Goal: Find specific page/section: Find specific page/section

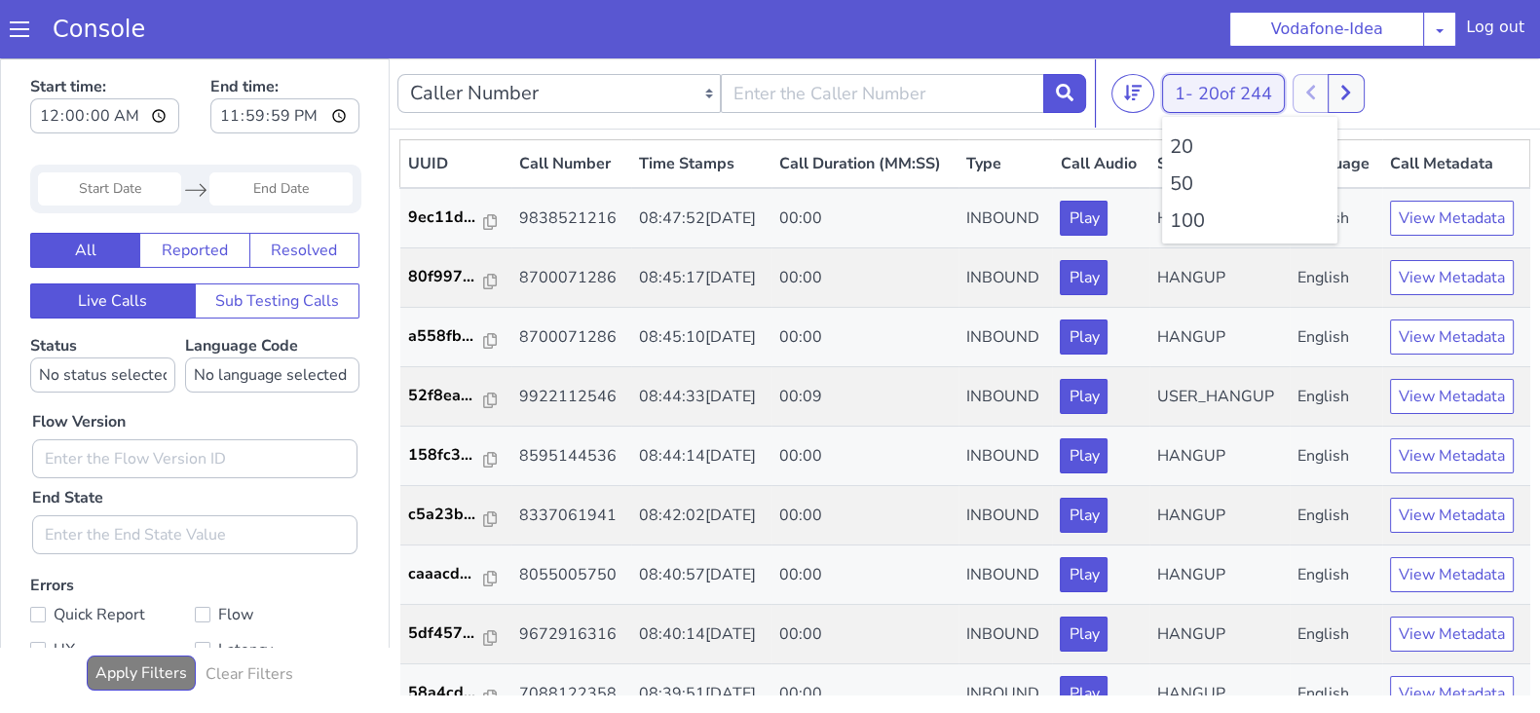
click at [1182, 90] on button "1 - 20 of 244" at bounding box center [1223, 93] width 123 height 39
click at [1181, 232] on li "100" at bounding box center [1250, 220] width 160 height 29
click at [1188, 216] on li "100" at bounding box center [1250, 220] width 160 height 29
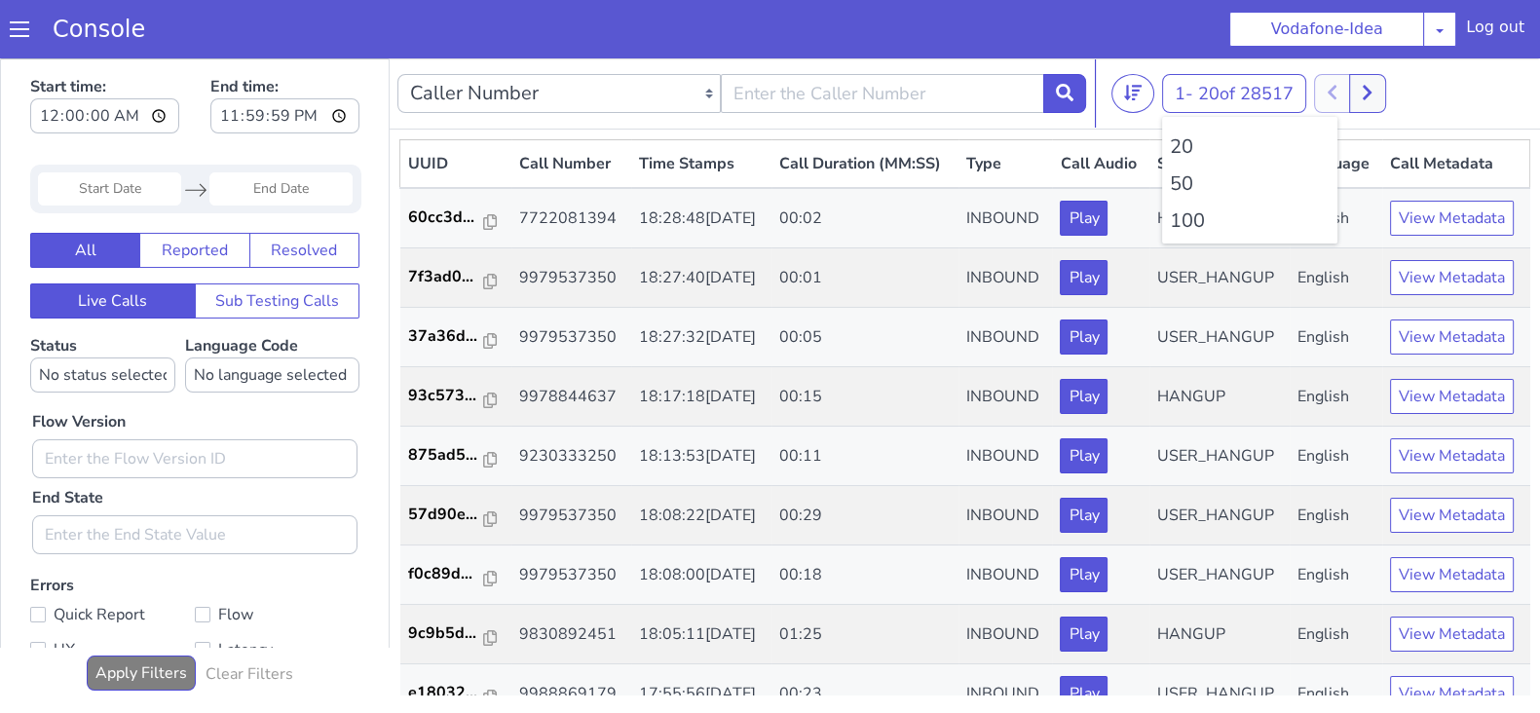
click at [1188, 216] on li "100" at bounding box center [1250, 220] width 160 height 29
click at [1204, 219] on li "100" at bounding box center [1250, 220] width 160 height 29
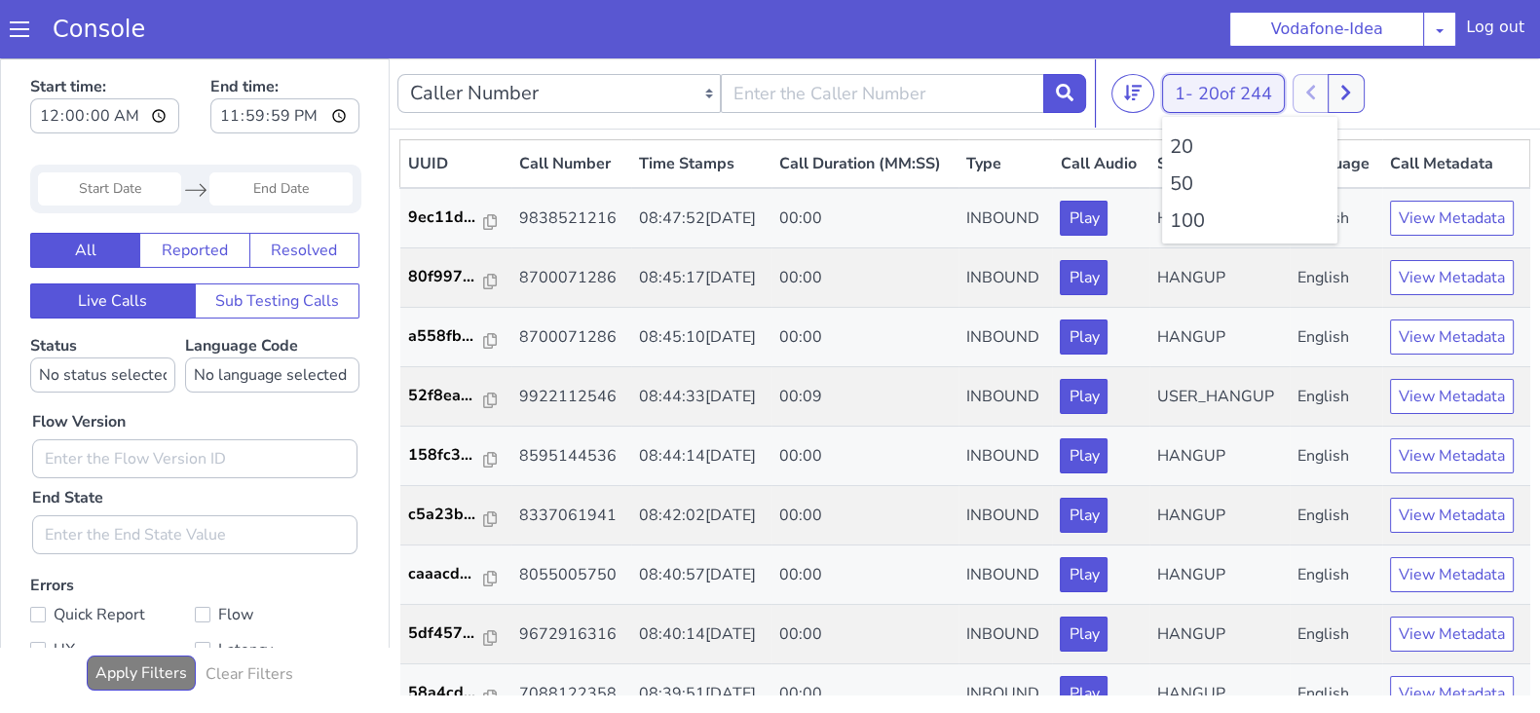
click at [1191, 95] on button "1 - 20 of 244" at bounding box center [1223, 93] width 123 height 39
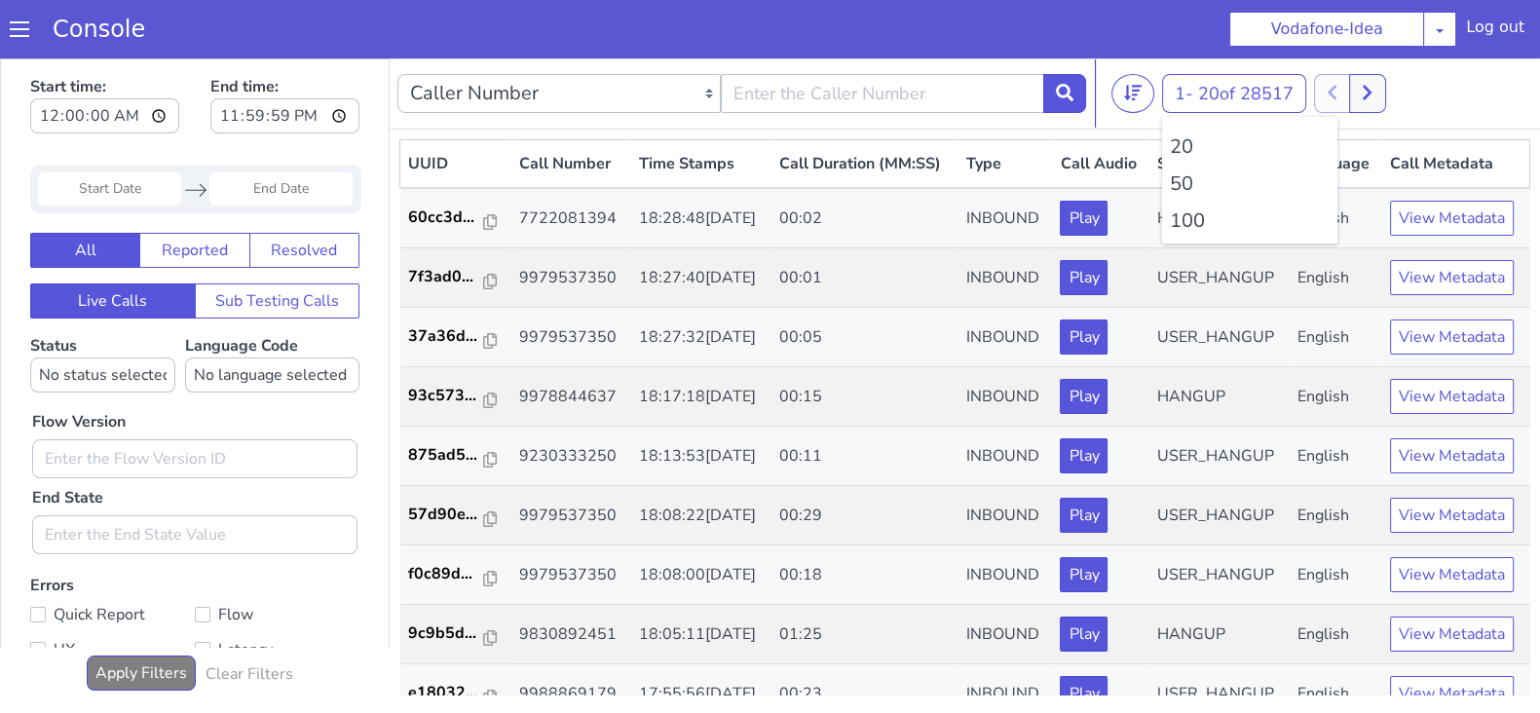
click at [1183, 219] on li "100" at bounding box center [1250, 220] width 160 height 29
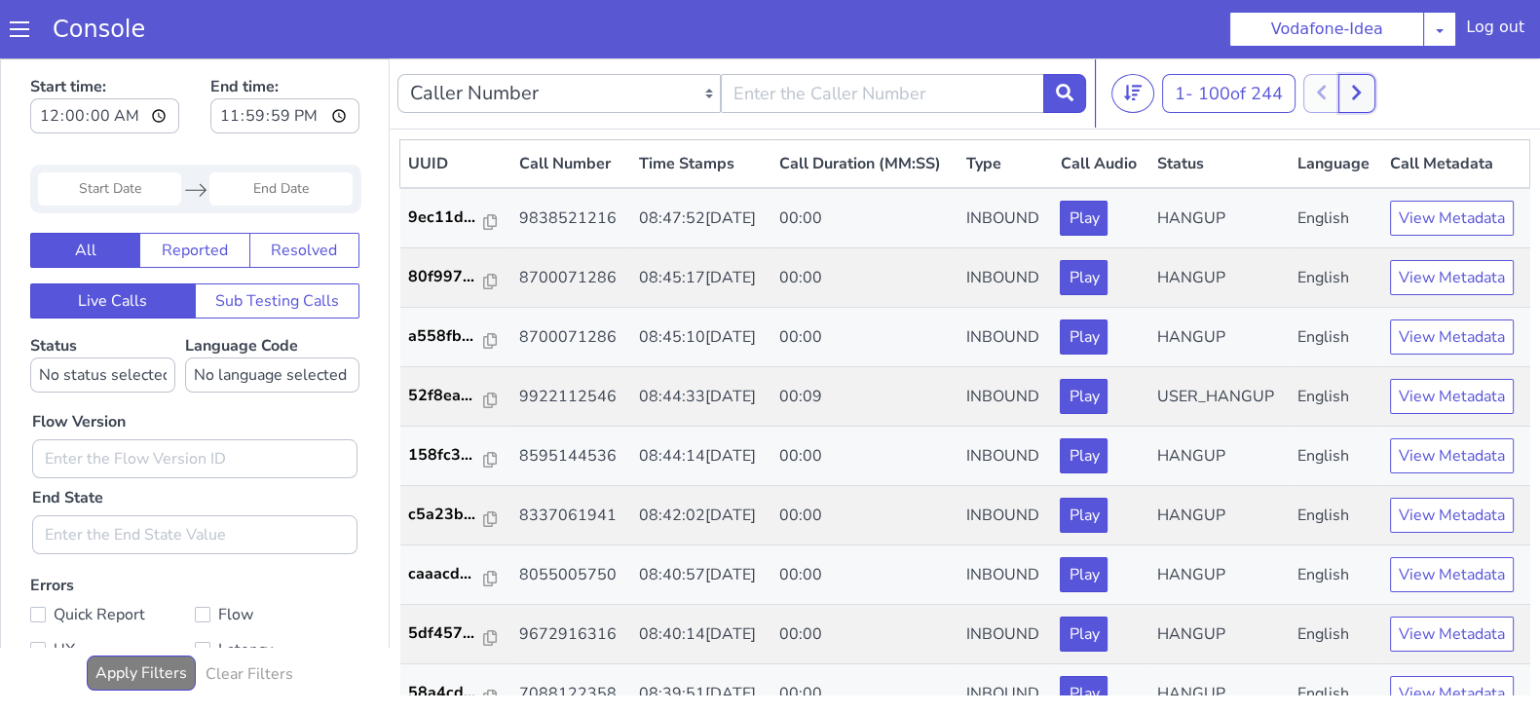
click at [1361, 91] on icon at bounding box center [1356, 93] width 9 height 15
click at [1345, 93] on icon at bounding box center [1342, 93] width 9 height 15
click at [1383, 86] on icon at bounding box center [1377, 93] width 11 height 18
click at [1361, 89] on button at bounding box center [1343, 93] width 36 height 39
click at [1335, 94] on div at bounding box center [1339, 93] width 72 height 39
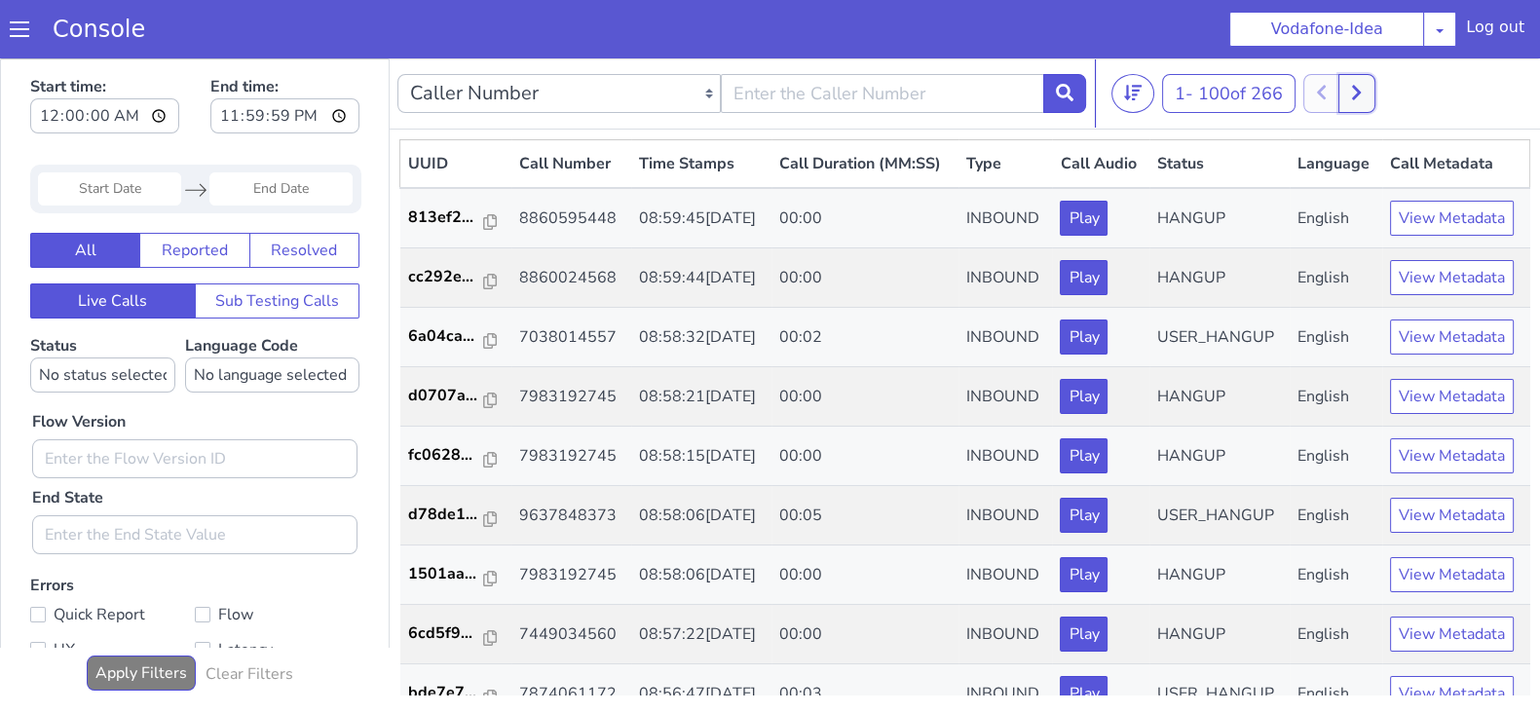
click at [1369, 92] on button at bounding box center [1356, 93] width 36 height 39
click at [1348, 98] on icon at bounding box center [1342, 93] width 11 height 18
click at [1367, 94] on button at bounding box center [1356, 93] width 36 height 39
click at [1347, 107] on button at bounding box center [1343, 93] width 36 height 39
click at [1373, 98] on button at bounding box center [1356, 93] width 36 height 39
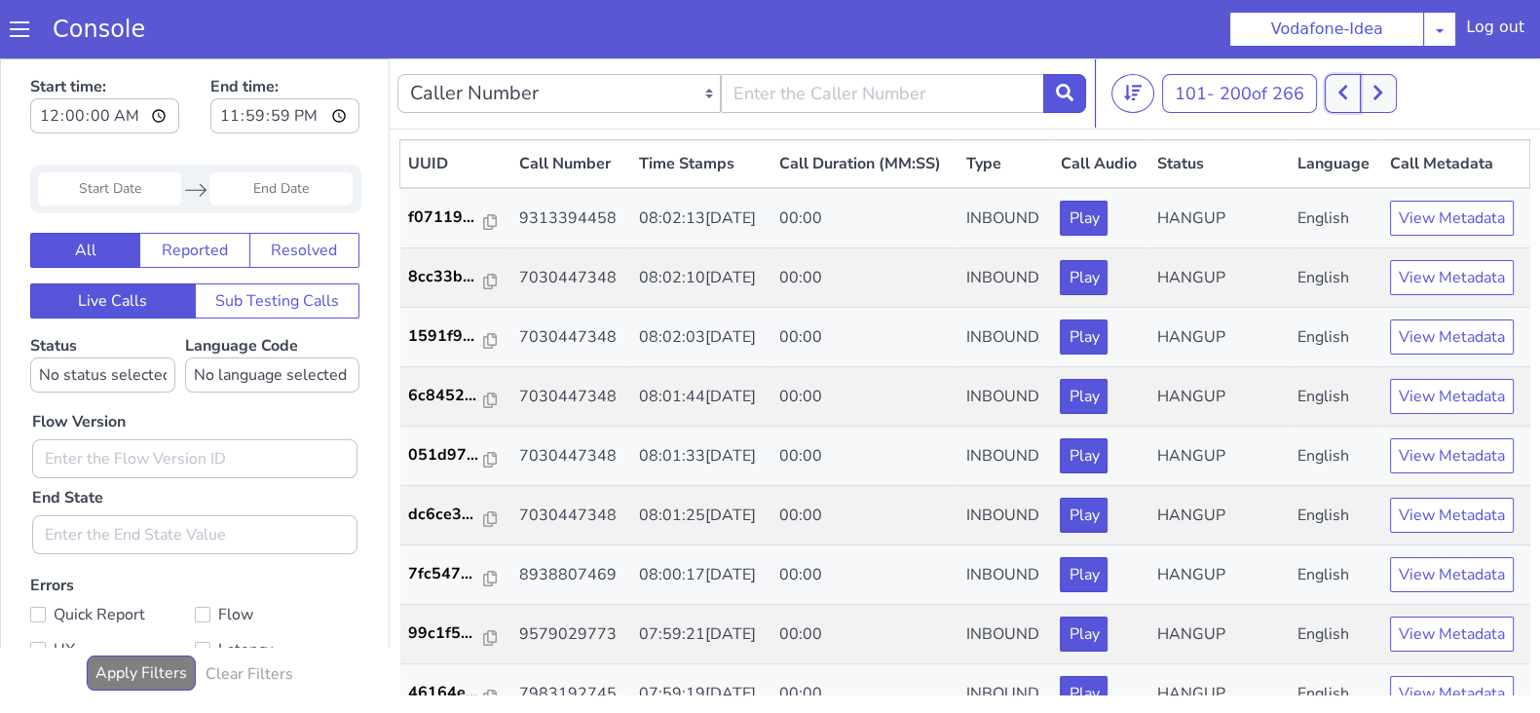
click at [1341, 90] on icon at bounding box center [1342, 93] width 11 height 18
click at [1355, 92] on icon at bounding box center [1356, 93] width 11 height 18
click at [1336, 98] on button at bounding box center [1343, 93] width 36 height 39
click at [1329, 93] on div at bounding box center [1339, 93] width 72 height 39
click at [1362, 94] on icon at bounding box center [1356, 93] width 11 height 18
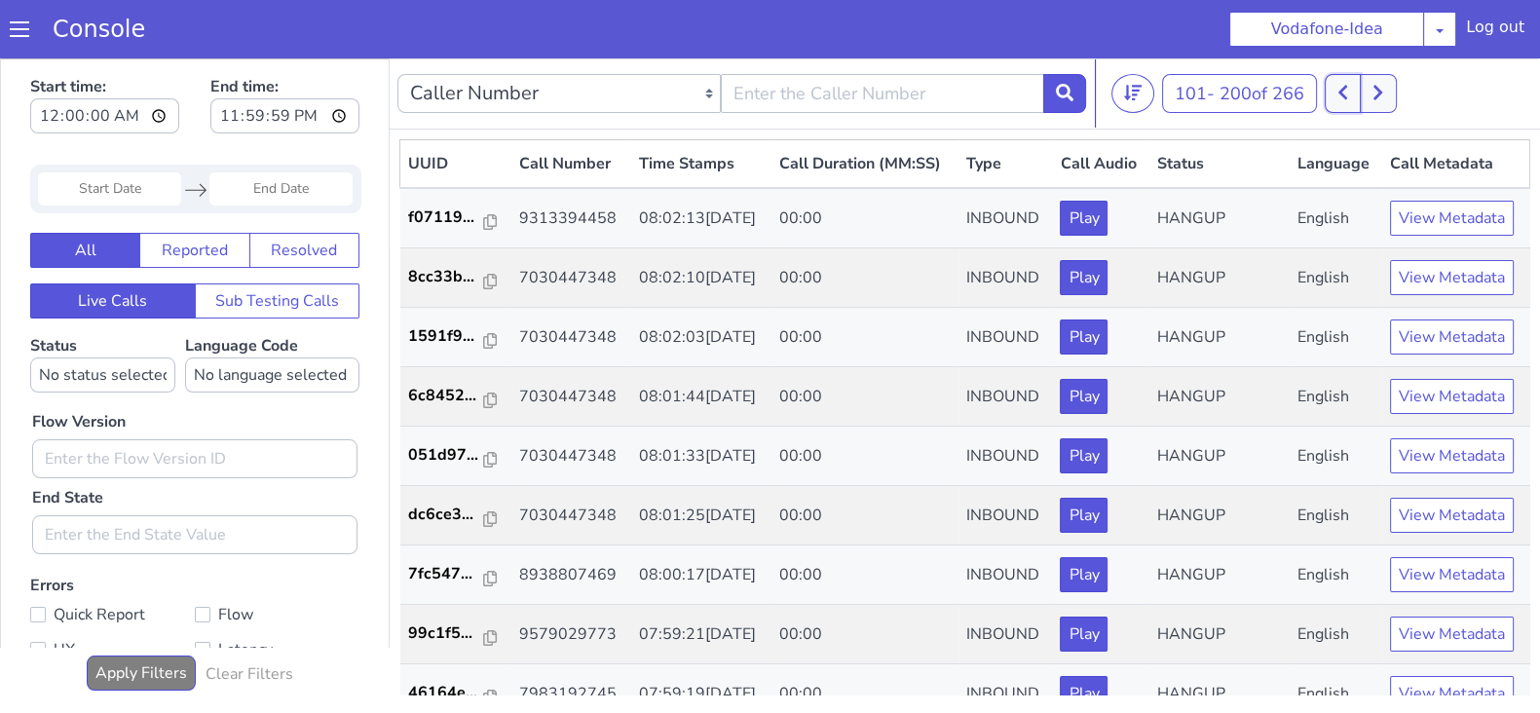
click at [1348, 94] on icon at bounding box center [1342, 93] width 11 height 18
click at [1360, 98] on icon at bounding box center [1356, 93] width 11 height 18
click at [1339, 93] on button at bounding box center [1343, 93] width 36 height 39
click at [1362, 94] on icon at bounding box center [1356, 93] width 11 height 18
click at [1341, 93] on icon at bounding box center [1342, 93] width 11 height 18
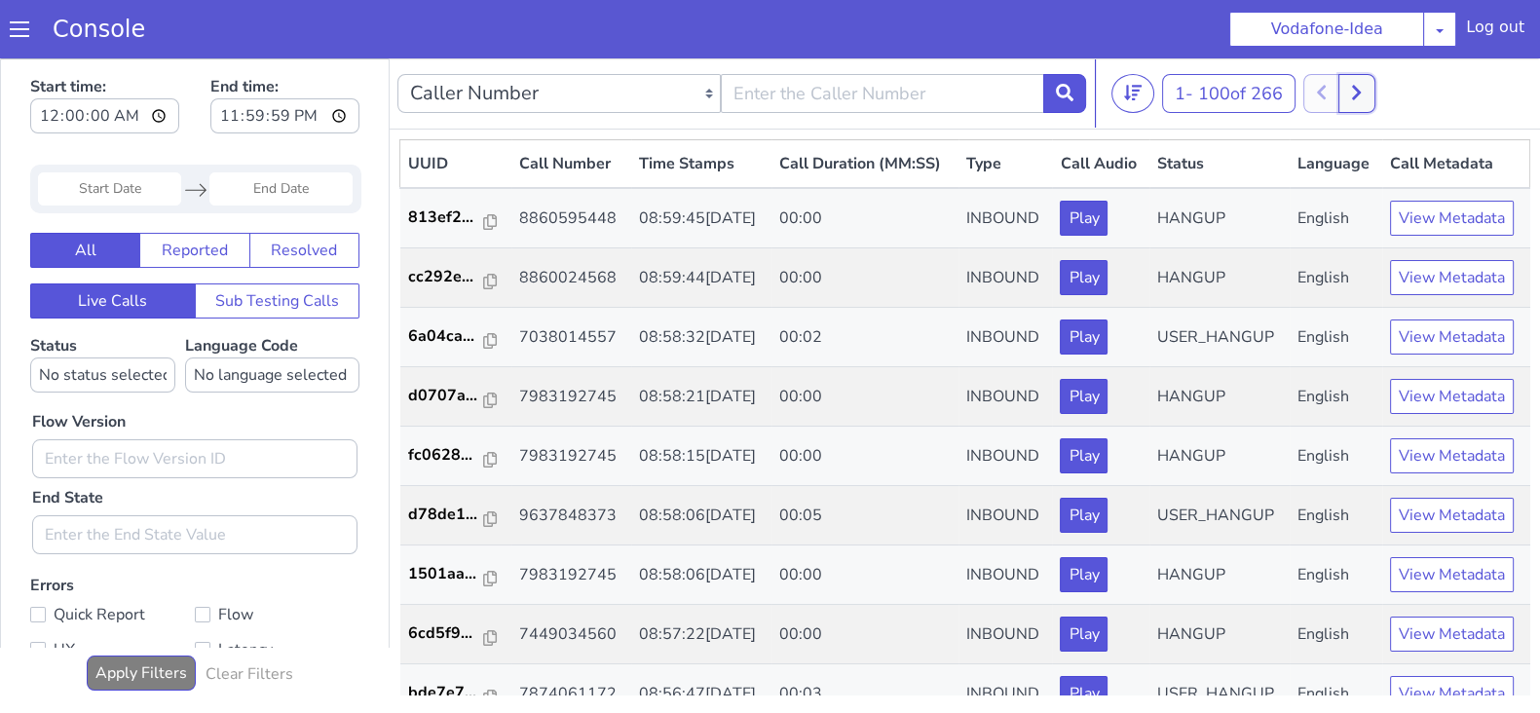
click at [1359, 94] on icon at bounding box center [1356, 93] width 11 height 18
click at [1344, 93] on icon at bounding box center [1342, 93] width 9 height 15
click at [1362, 92] on icon at bounding box center [1356, 93] width 11 height 18
click at [1347, 90] on icon at bounding box center [1342, 93] width 9 height 15
click at [1367, 90] on button at bounding box center [1356, 93] width 36 height 39
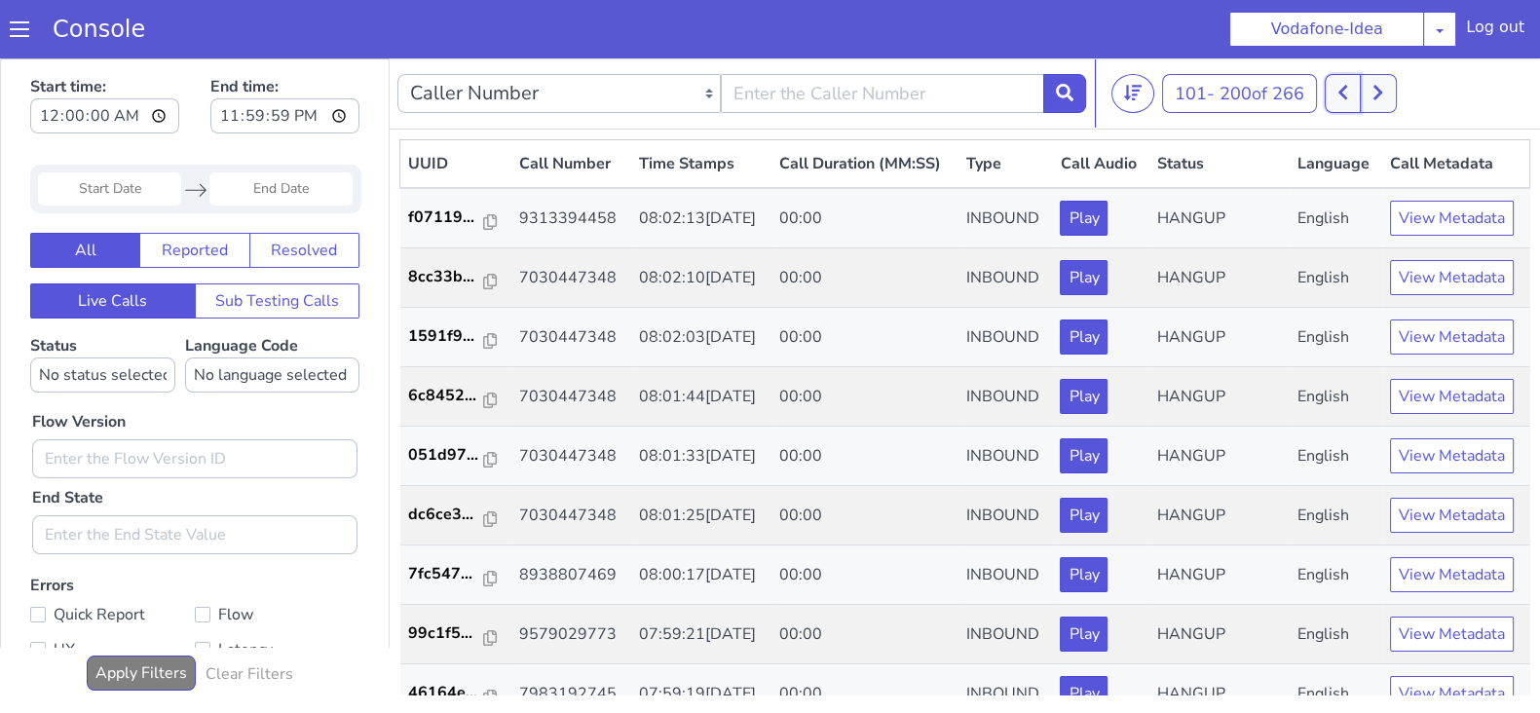
click at [1354, 89] on button at bounding box center [1343, 93] width 36 height 39
click at [1362, 84] on icon at bounding box center [1356, 93] width 11 height 18
click at [1342, 93] on icon at bounding box center [1342, 93] width 11 height 18
click at [1359, 91] on icon at bounding box center [1356, 93] width 11 height 18
click at [1341, 94] on icon at bounding box center [1342, 93] width 11 height 18
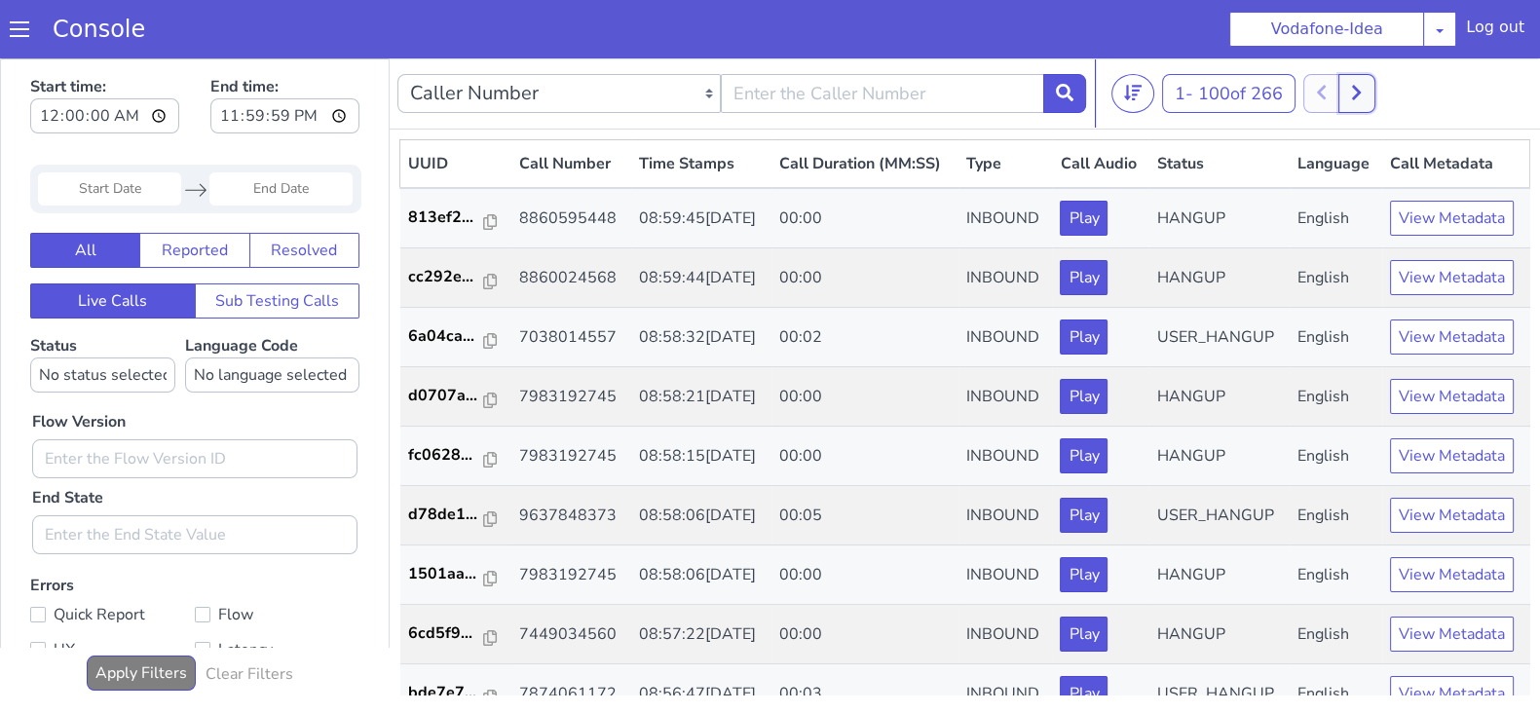
click at [1360, 93] on icon at bounding box center [1356, 93] width 11 height 18
click at [1344, 99] on icon at bounding box center [1342, 93] width 11 height 18
click at [1360, 96] on icon at bounding box center [1356, 93] width 11 height 18
click at [1347, 95] on icon at bounding box center [1342, 93] width 9 height 15
click at [1350, 94] on button at bounding box center [1356, 93] width 36 height 39
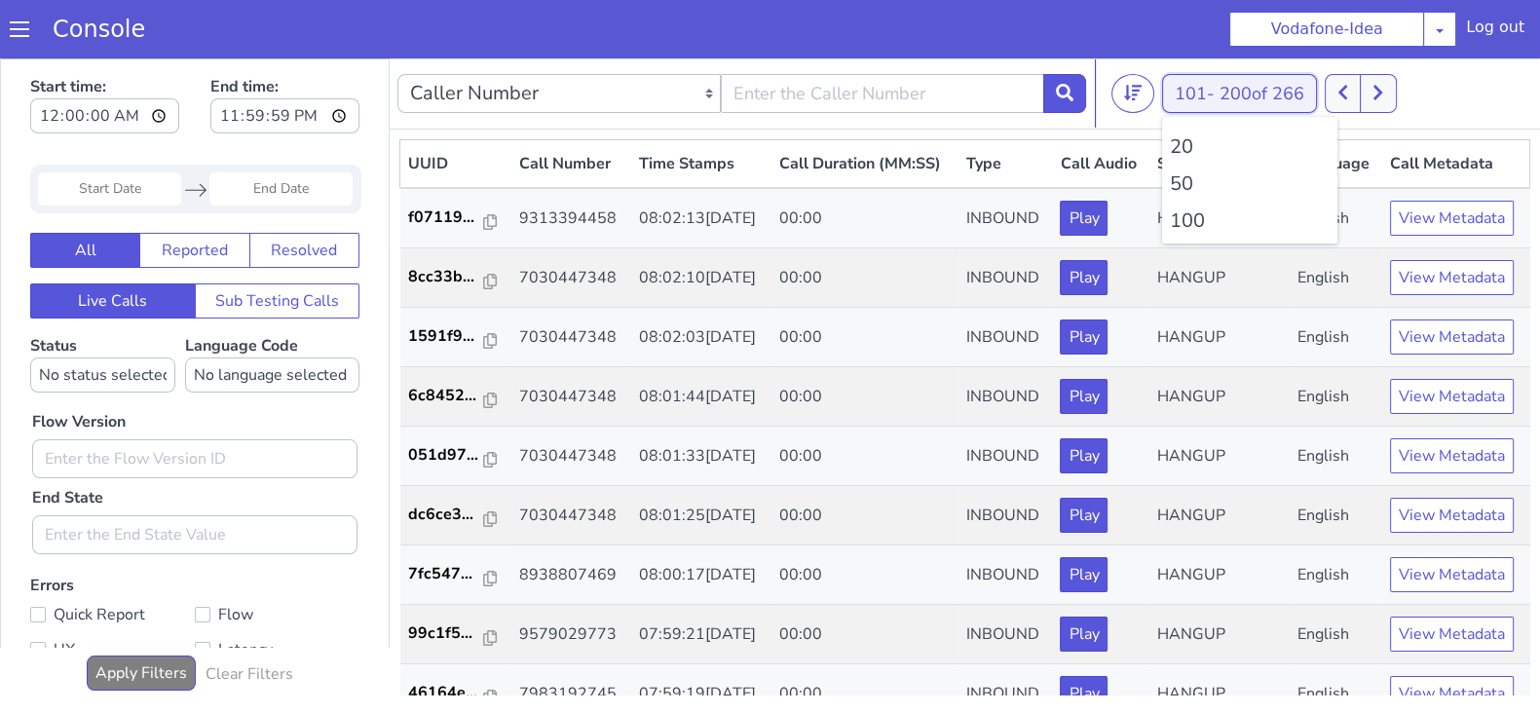
click at [1315, 91] on button "101 - 200 of 266" at bounding box center [1239, 93] width 155 height 39
drag, startPoint x: 1372, startPoint y: 94, endPoint x: 1360, endPoint y: 94, distance: 12.7
click at [1367, 94] on button at bounding box center [1378, 93] width 36 height 39
click at [1350, 93] on button at bounding box center [1343, 93] width 36 height 39
click at [1370, 96] on button at bounding box center [1378, 93] width 36 height 39
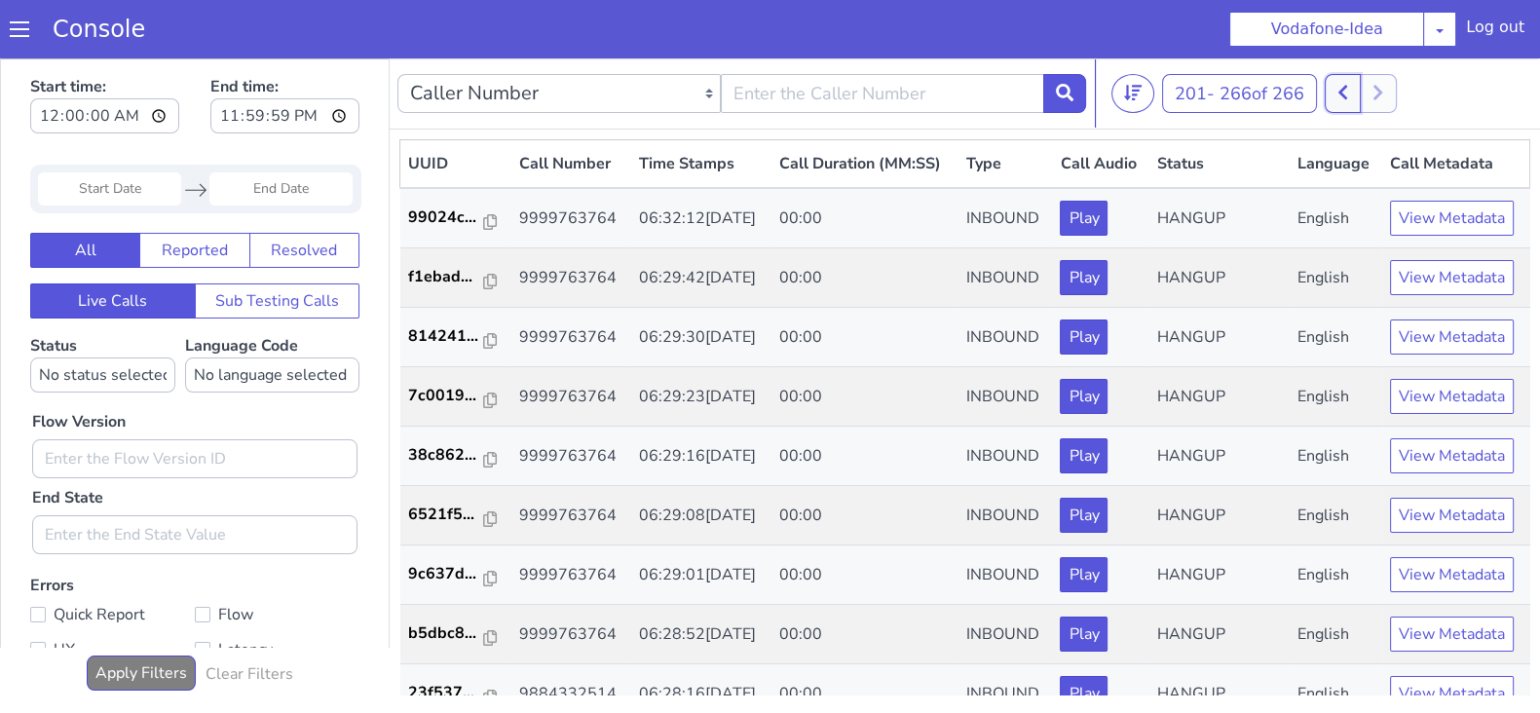
click at [1359, 94] on button at bounding box center [1343, 93] width 36 height 39
click at [1382, 92] on icon at bounding box center [1377, 93] width 9 height 15
click at [1344, 93] on icon at bounding box center [1342, 93] width 9 height 15
click at [1343, 92] on icon at bounding box center [1342, 93] width 9 height 15
click at [1357, 94] on icon at bounding box center [1356, 93] width 11 height 18
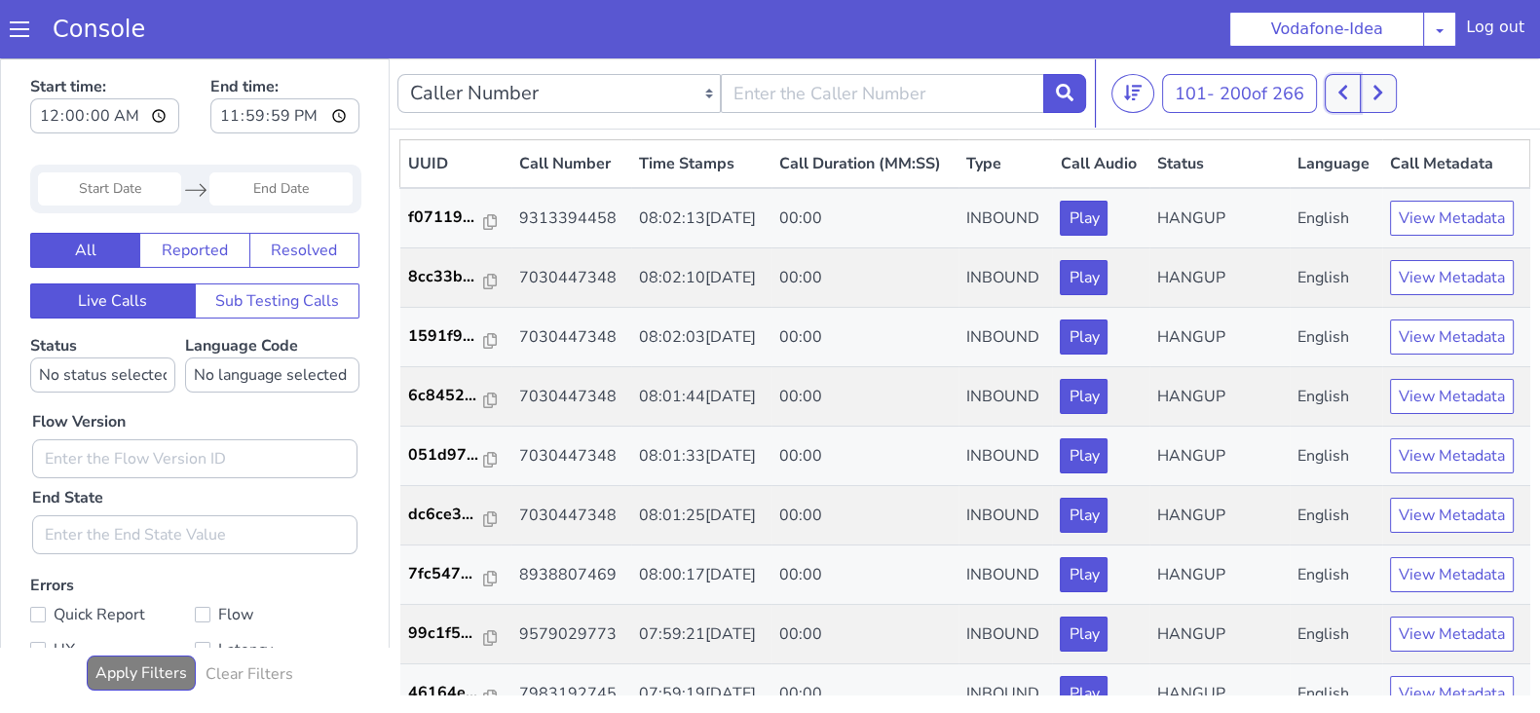
click at [1341, 95] on icon at bounding box center [1342, 93] width 11 height 18
click at [1360, 95] on icon at bounding box center [1356, 93] width 11 height 18
click at [1344, 96] on icon at bounding box center [1342, 93] width 11 height 18
click at [1362, 96] on icon at bounding box center [1356, 93] width 11 height 18
click at [1348, 96] on icon at bounding box center [1342, 93] width 11 height 18
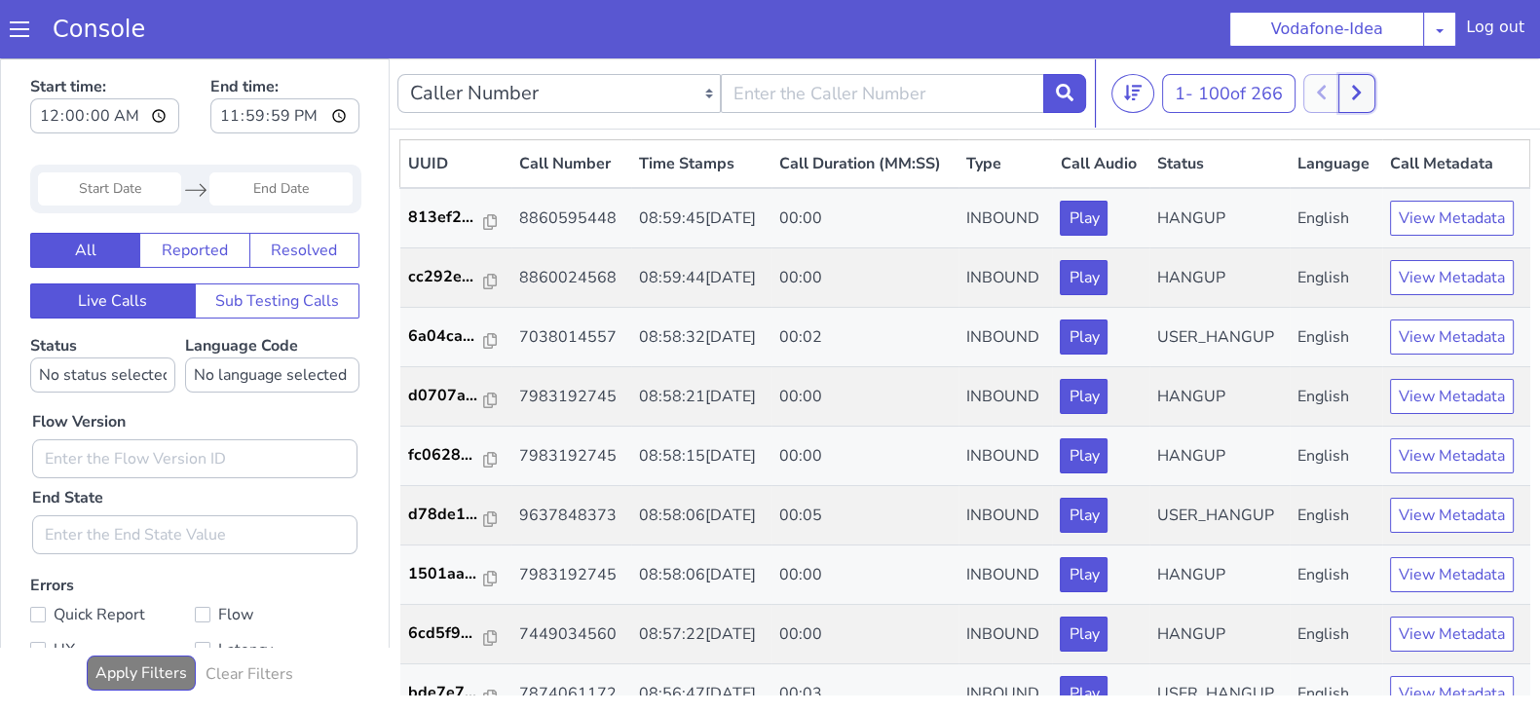
click at [1373, 97] on button at bounding box center [1356, 93] width 36 height 39
click at [1353, 94] on button at bounding box center [1343, 93] width 36 height 39
click at [1374, 104] on button at bounding box center [1356, 93] width 36 height 39
click at [1354, 99] on button at bounding box center [1343, 93] width 36 height 39
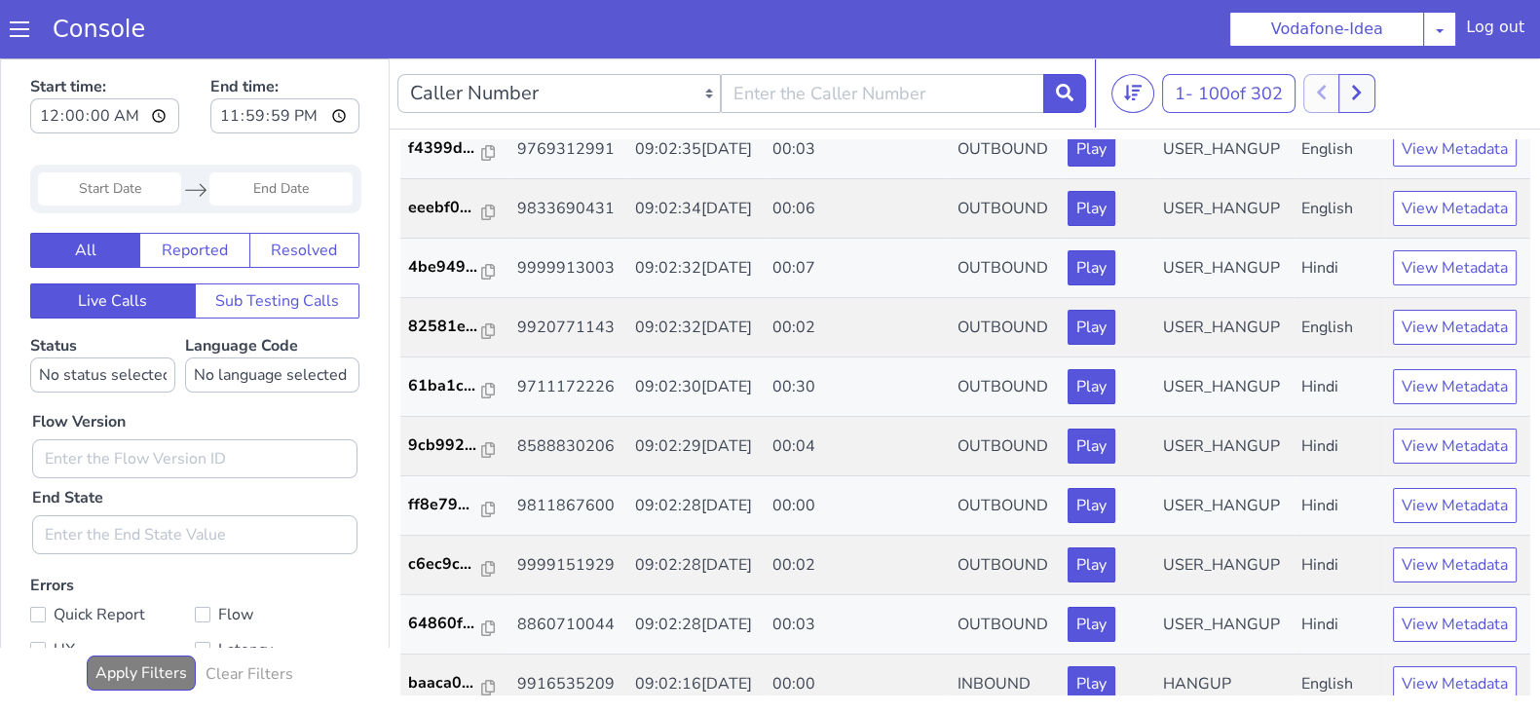
scroll to position [1648, 0]
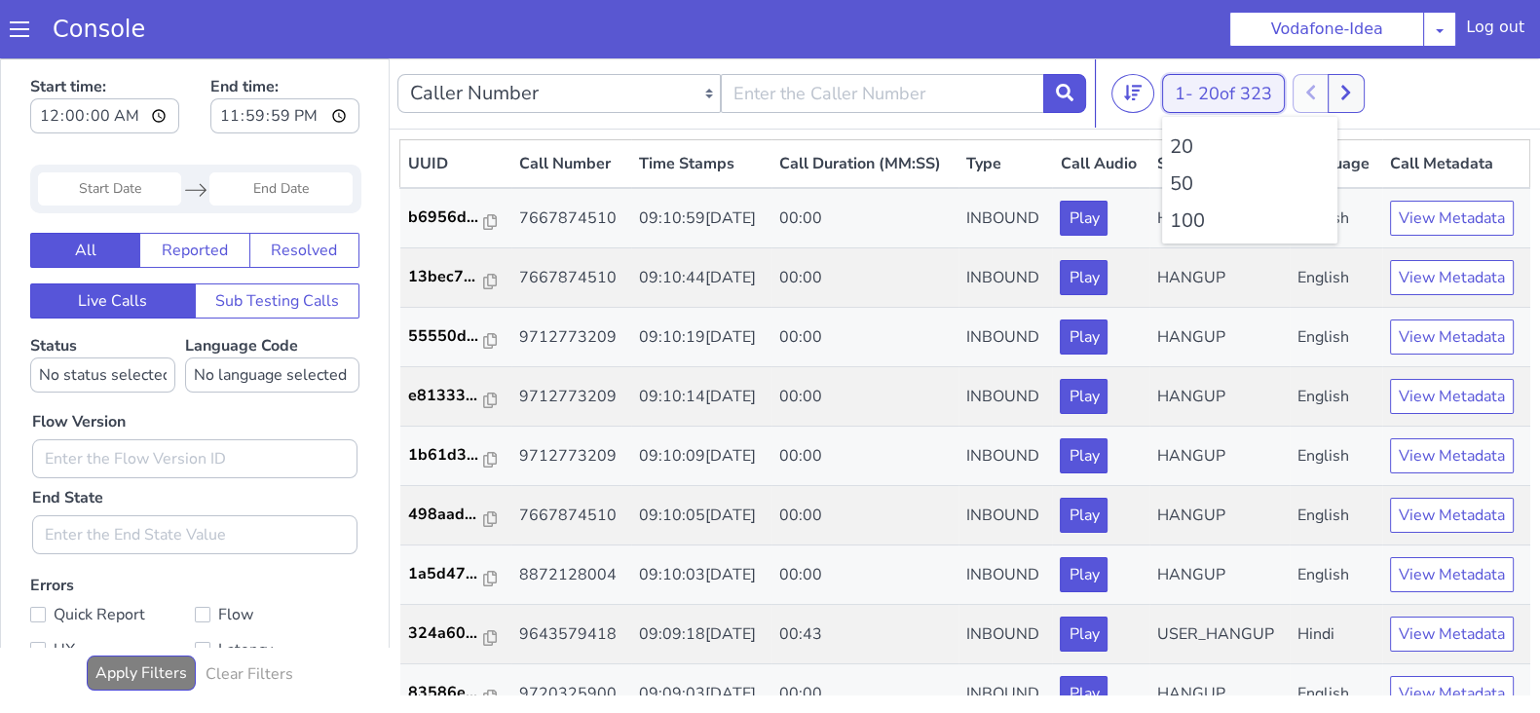
click at [1198, 85] on button "1 - 20 of 323" at bounding box center [1223, 93] width 123 height 39
click at [1188, 226] on li "100" at bounding box center [1250, 220] width 160 height 29
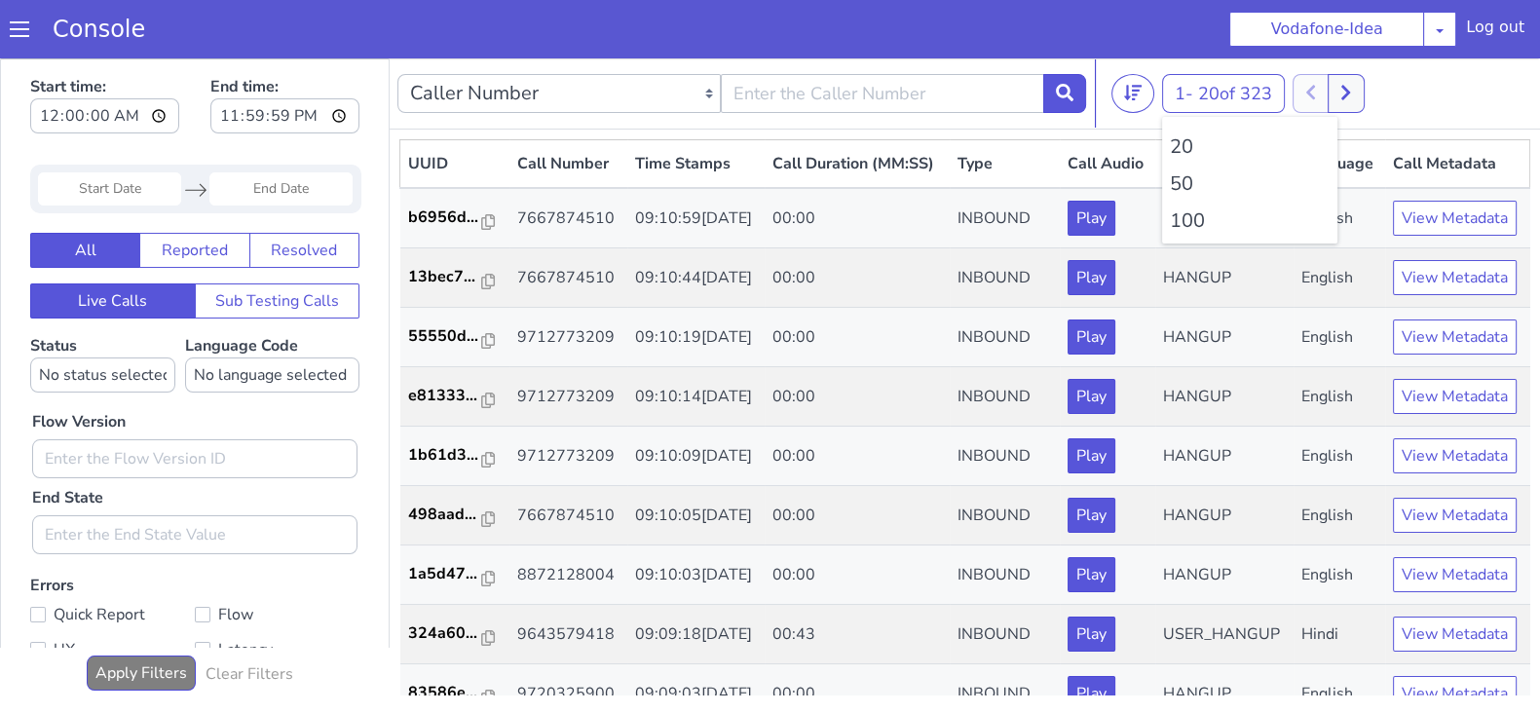
click at [1188, 226] on li "100" at bounding box center [1250, 220] width 160 height 29
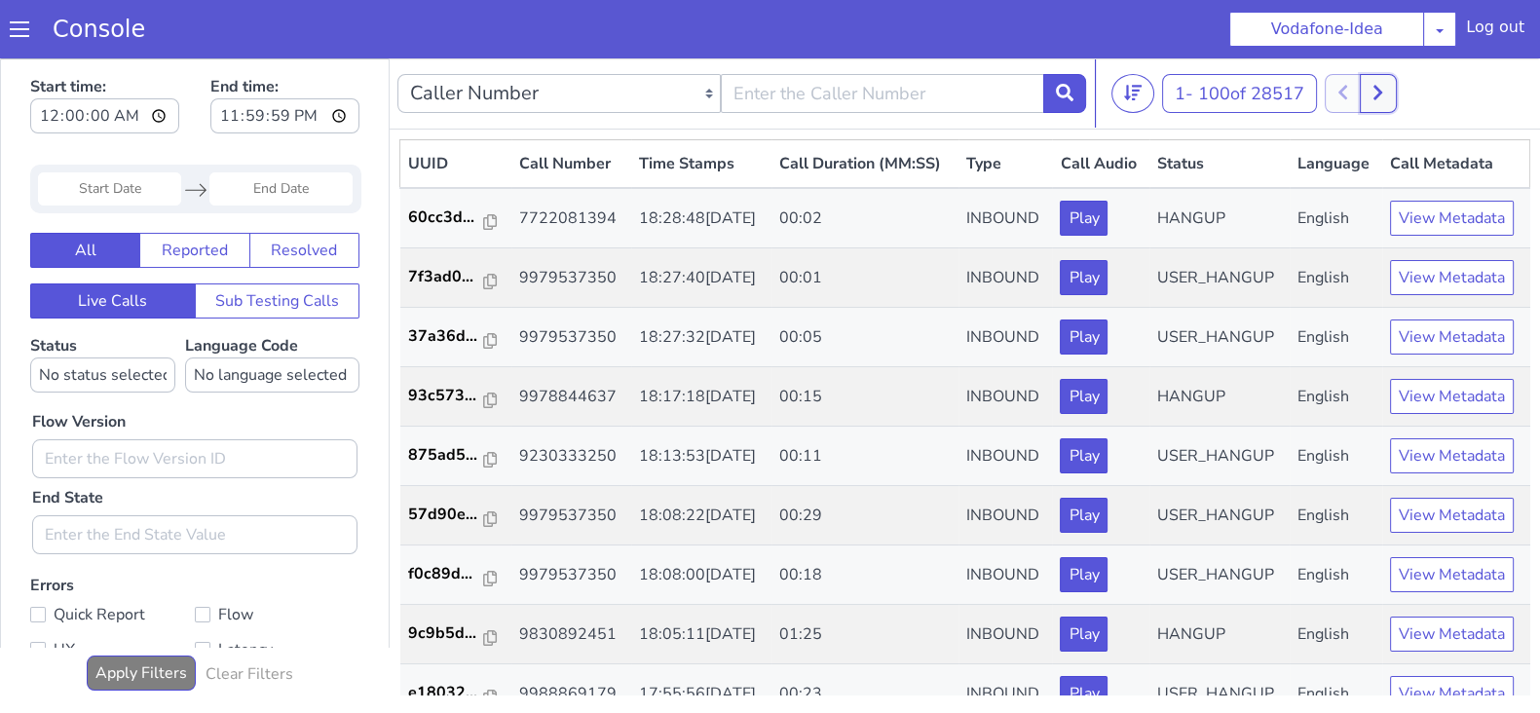
click at [1382, 93] on icon at bounding box center [1377, 93] width 9 height 15
click at [1361, 97] on button at bounding box center [1343, 93] width 36 height 39
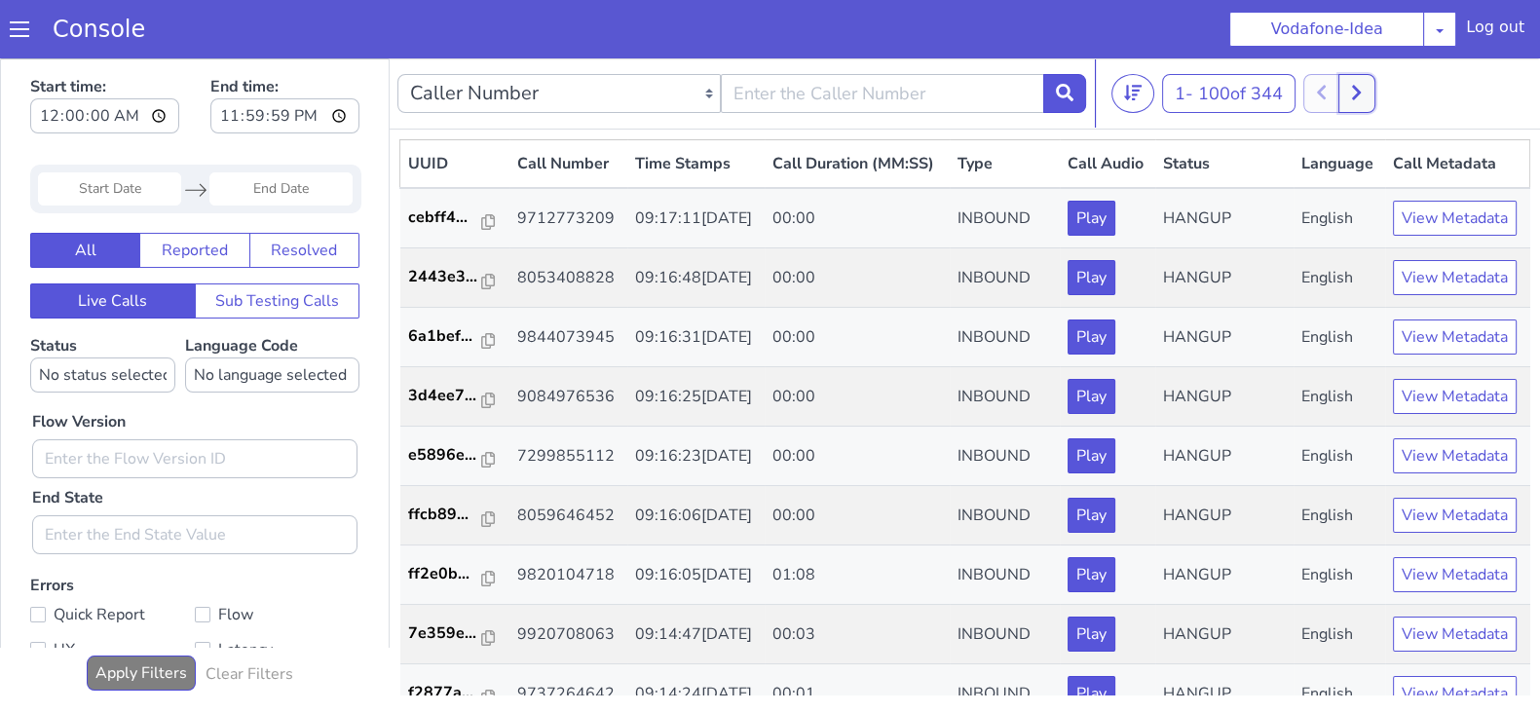
click at [1361, 85] on icon at bounding box center [1356, 93] width 11 height 18
click at [1340, 93] on button at bounding box center [1343, 93] width 36 height 39
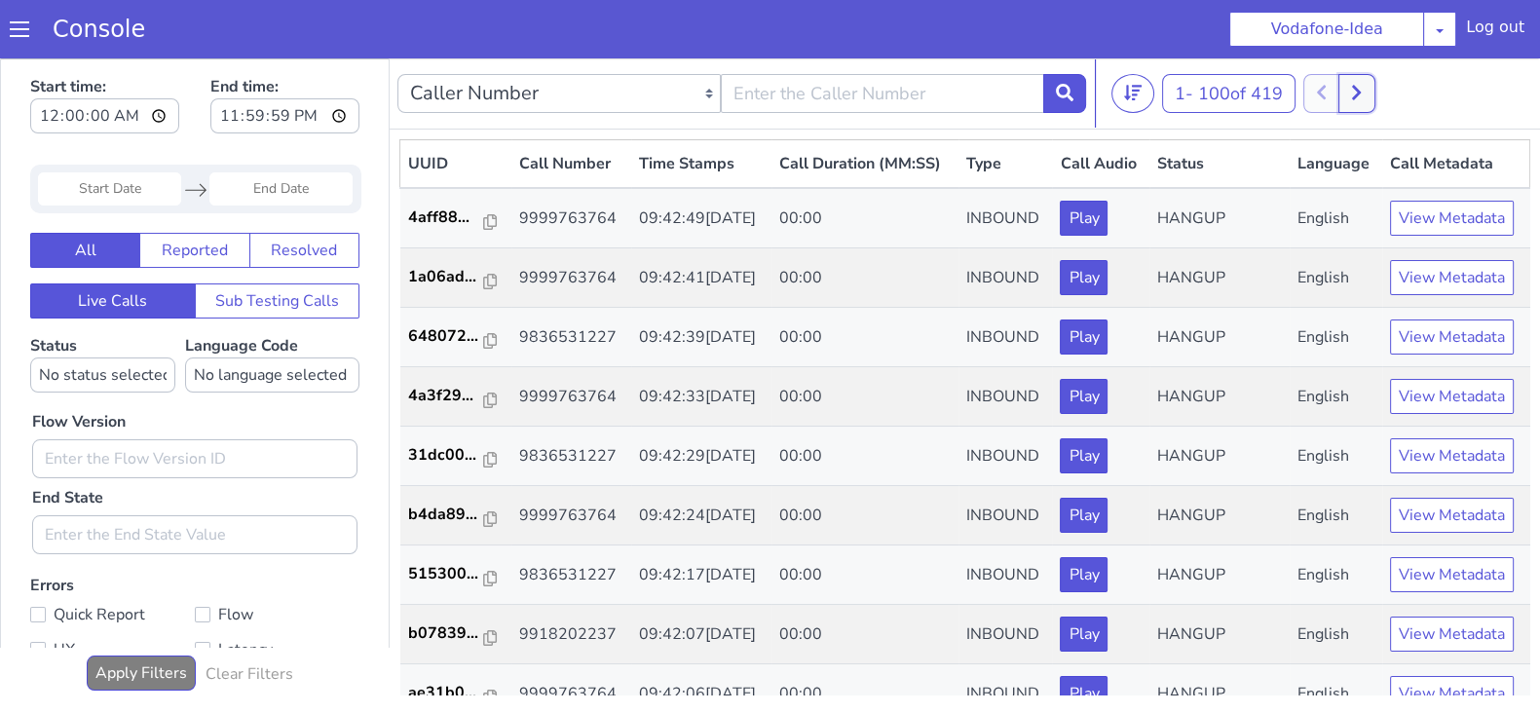
click at [1358, 90] on icon at bounding box center [1356, 93] width 11 height 18
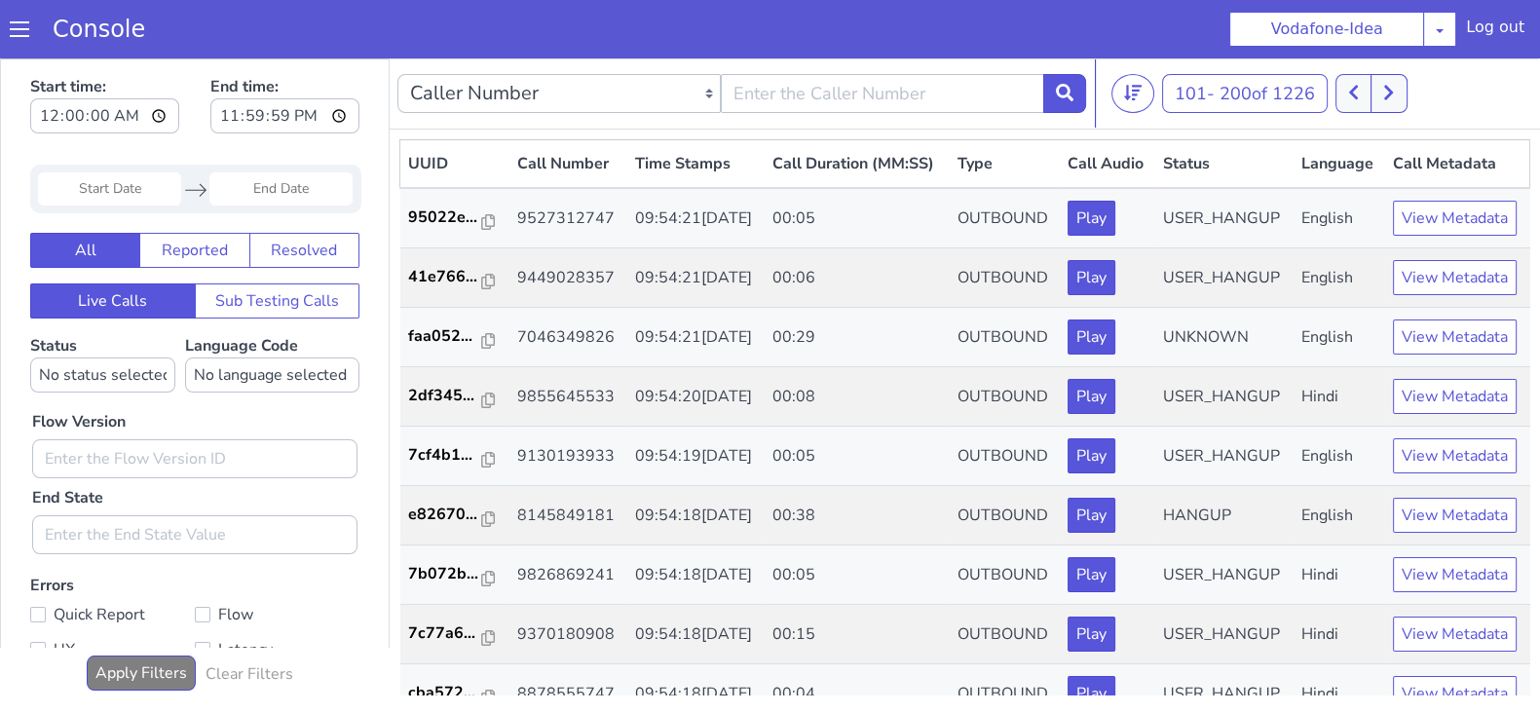
click at [1407, 102] on div "101 - 200 of 1226 20 50 100" at bounding box center [1321, 93] width 421 height 39
click at [1393, 93] on icon at bounding box center [1388, 93] width 9 height 15
click at [1365, 94] on button at bounding box center [1353, 93] width 36 height 39
click at [1387, 109] on button at bounding box center [1388, 93] width 36 height 39
click at [1402, 97] on button at bounding box center [1388, 93] width 36 height 39
